Goal: Information Seeking & Learning: Learn about a topic

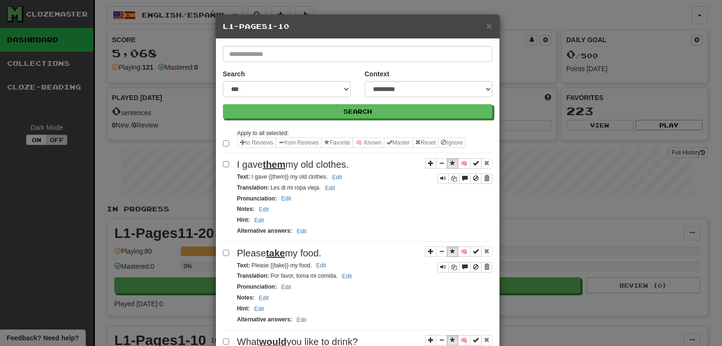
select select "*"
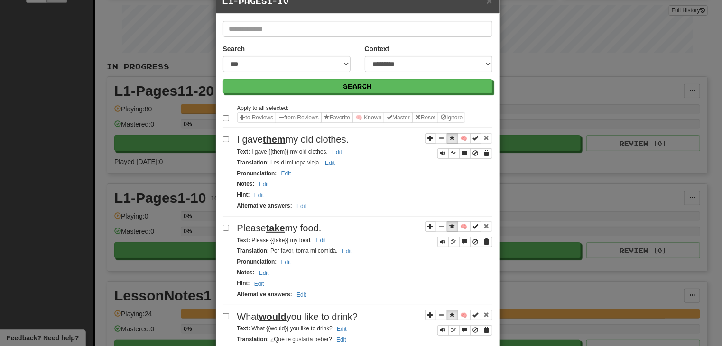
scroll to position [21, 0]
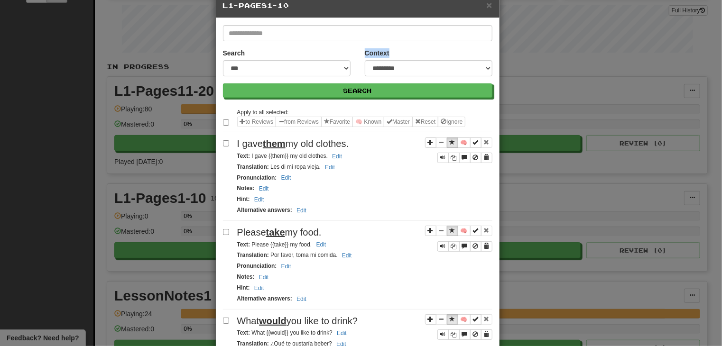
drag, startPoint x: 714, startPoint y: 58, endPoint x: 716, endPoint y: 68, distance: 10.2
click at [716, 68] on div "**********" at bounding box center [361, 173] width 722 height 346
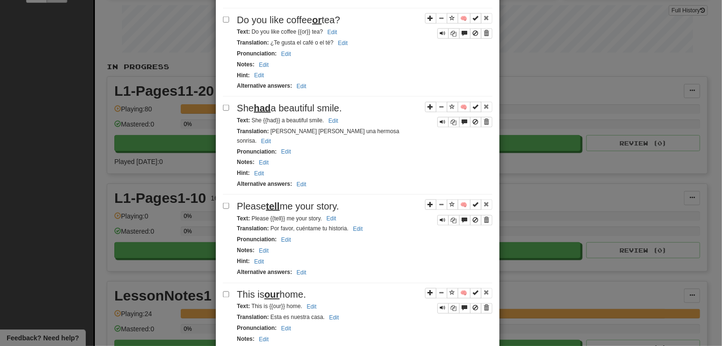
scroll to position [693, 0]
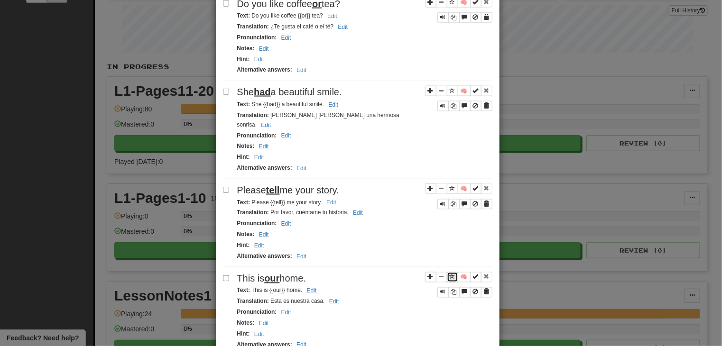
click at [450, 274] on span "Sentence controls" at bounding box center [453, 277] width 6 height 6
click at [450, 185] on span "Sentence controls" at bounding box center [453, 188] width 6 height 6
click at [449, 86] on button "Sentence controls" at bounding box center [452, 91] width 11 height 10
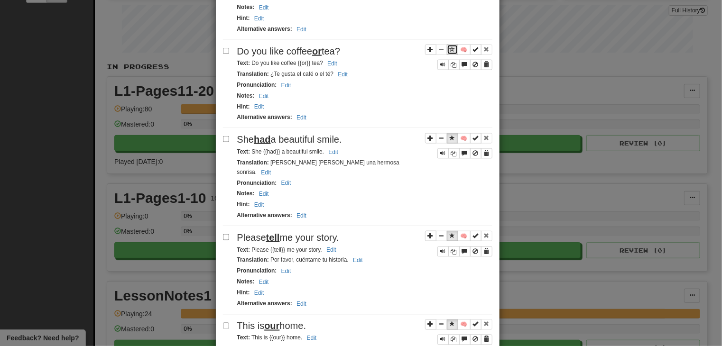
click at [450, 46] on span "Sentence controls" at bounding box center [453, 49] width 6 height 6
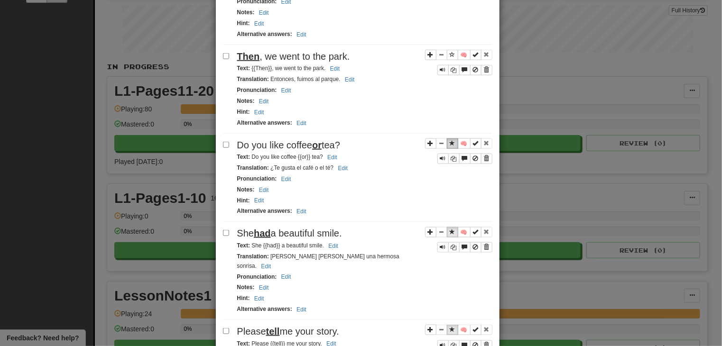
scroll to position [550, 0]
click at [450, 53] on span "Sentence controls" at bounding box center [453, 56] width 6 height 6
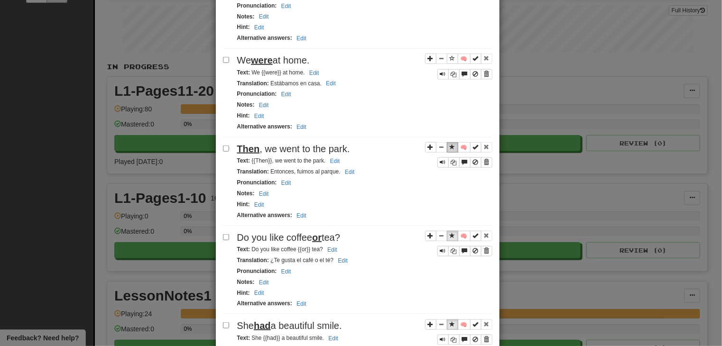
scroll to position [455, 0]
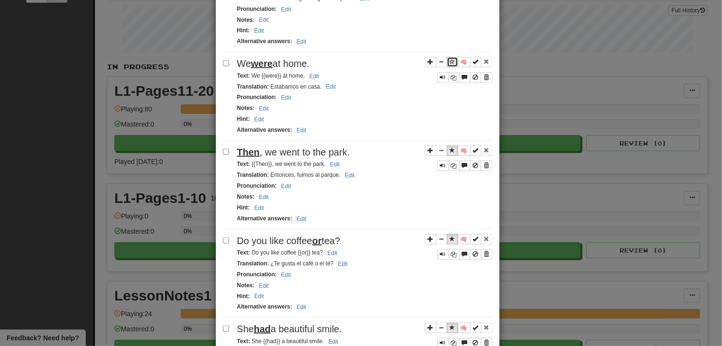
click at [450, 57] on button "Sentence controls" at bounding box center [452, 62] width 11 height 10
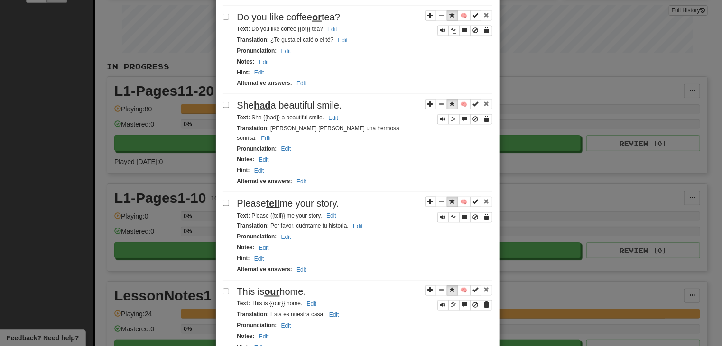
scroll to position [691, 0]
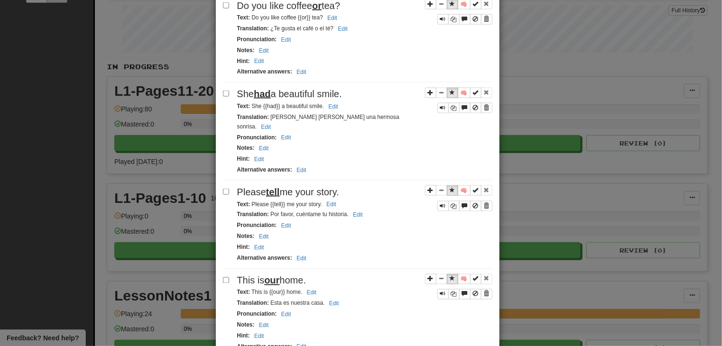
drag, startPoint x: 448, startPoint y: 332, endPoint x: 452, endPoint y: 329, distance: 5.4
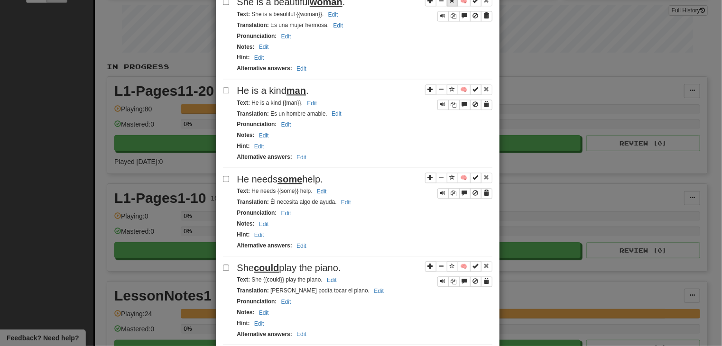
scroll to position [1076, 0]
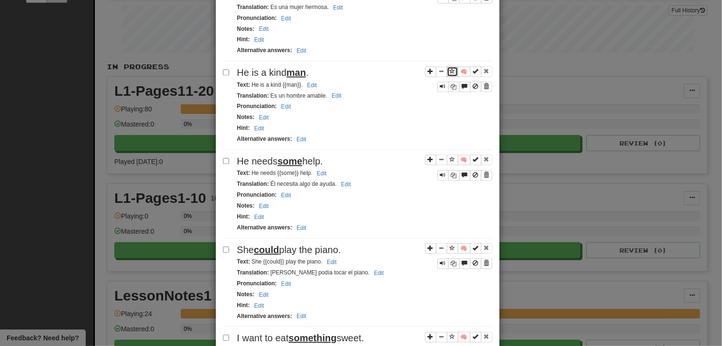
click at [450, 68] on span "Sentence controls" at bounding box center [453, 71] width 6 height 6
click at [450, 157] on span "Sentence controls" at bounding box center [453, 160] width 6 height 6
drag, startPoint x: 448, startPoint y: 209, endPoint x: 458, endPoint y: 211, distance: 9.8
click at [450, 245] on span "Sentence controls" at bounding box center [453, 248] width 6 height 6
click at [450, 334] on span "Sentence controls" at bounding box center [453, 337] width 6 height 6
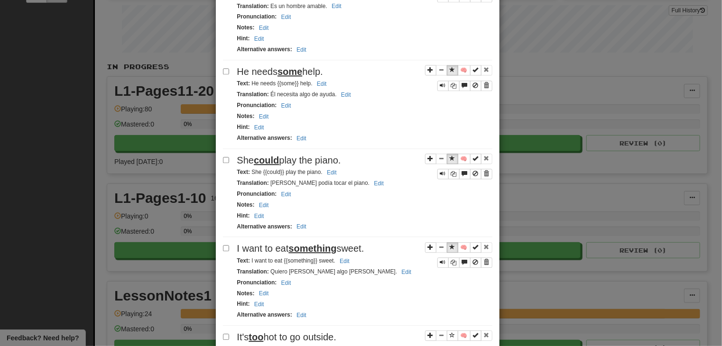
scroll to position [1170, 0]
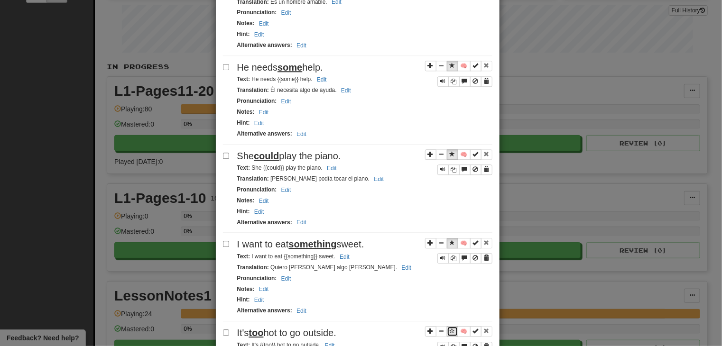
click at [450, 328] on span "Sentence controls" at bounding box center [453, 331] width 6 height 6
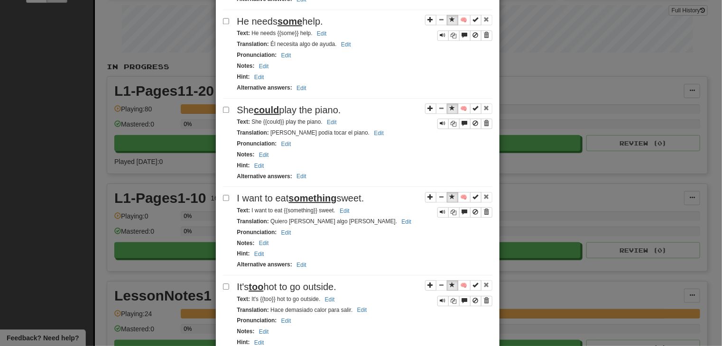
scroll to position [1229, 0]
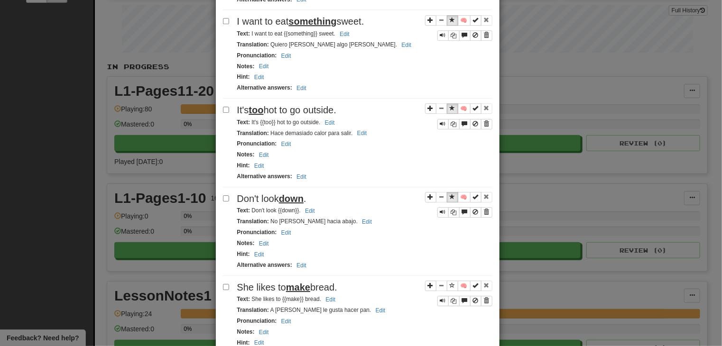
scroll to position [1399, 0]
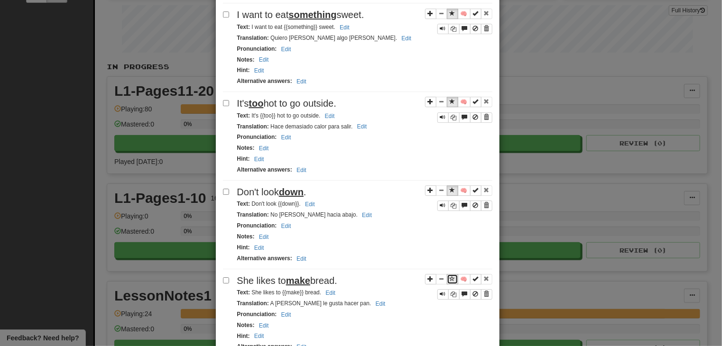
click at [450, 276] on span "Sentence controls" at bounding box center [453, 279] width 6 height 6
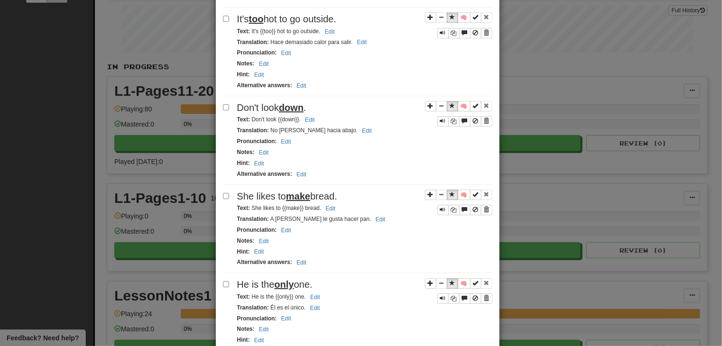
scroll to position [1489, 0]
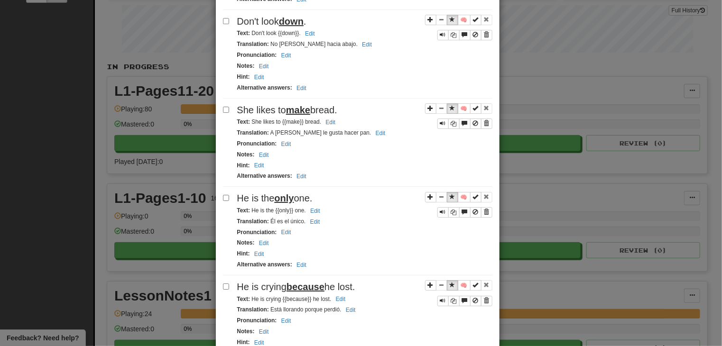
scroll to position [1584, 0]
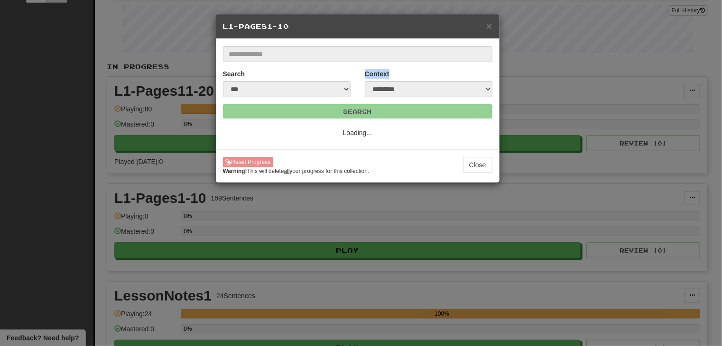
scroll to position [0, 0]
select select "*"
